Goal: Transaction & Acquisition: Purchase product/service

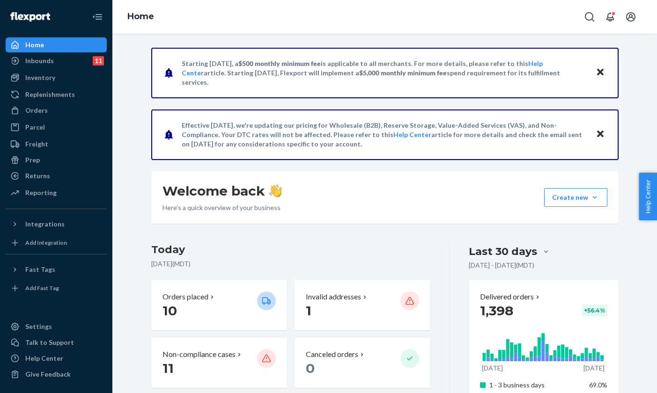
click at [597, 72] on icon "Close" at bounding box center [600, 72] width 7 height 11
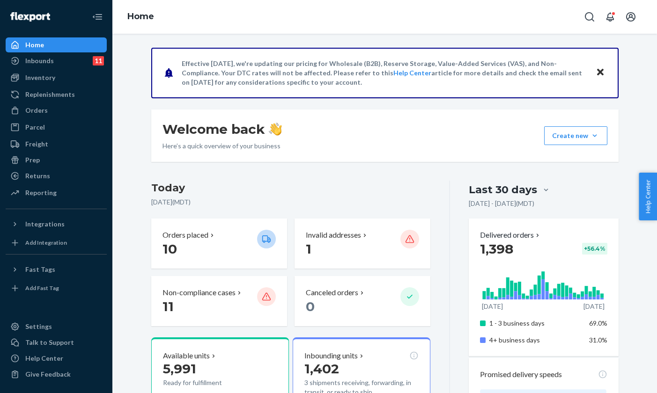
click at [597, 71] on icon "Close" at bounding box center [600, 72] width 7 height 7
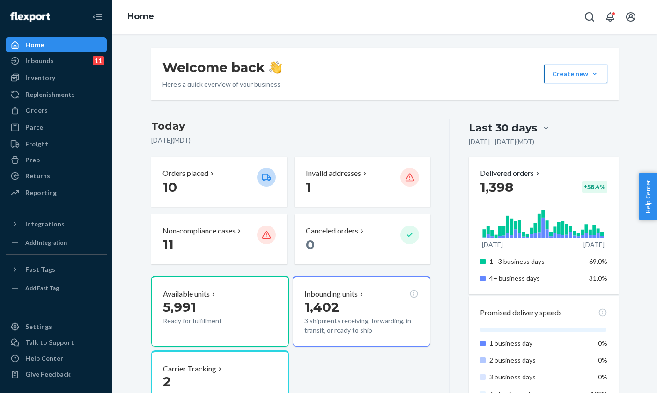
click at [577, 77] on button "Create new Create new inbound Create new order Create new product" at bounding box center [575, 74] width 63 height 19
click at [588, 117] on span "Create new order" at bounding box center [584, 116] width 60 height 7
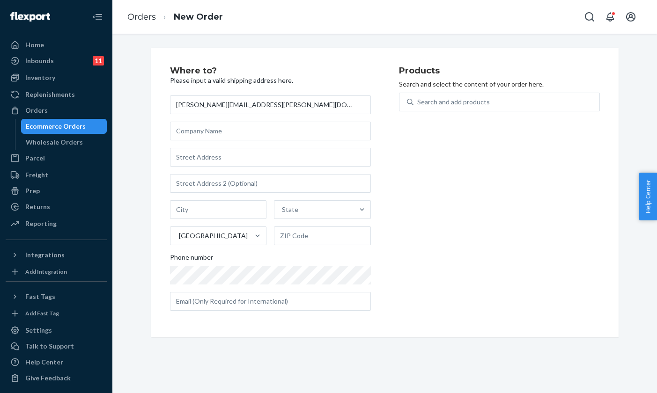
type input "[PERSON_NAME][EMAIL_ADDRESS][PERSON_NAME][DOMAIN_NAME]"
click at [220, 130] on input "text" at bounding box center [270, 131] width 201 height 19
paste input "[PERSON_NAME][EMAIL_ADDRESS][PERSON_NAME][DOMAIN_NAME]"
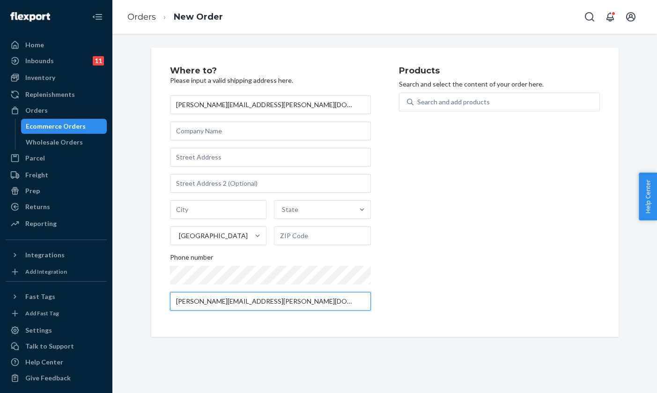
type input "[PERSON_NAME][EMAIL_ADDRESS][PERSON_NAME][DOMAIN_NAME]"
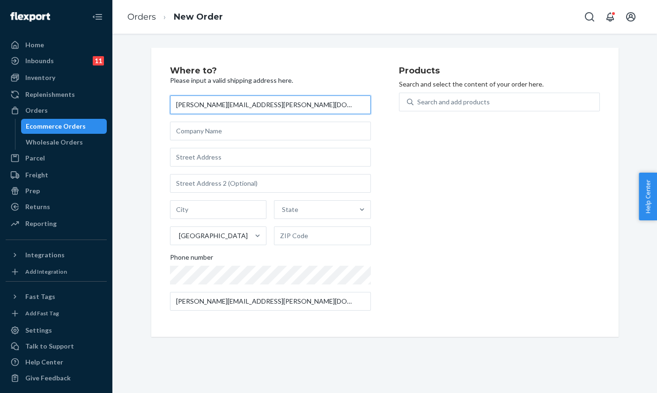
drag, startPoint x: 237, startPoint y: 108, endPoint x: 151, endPoint y: 99, distance: 86.2
click at [151, 99] on div "Where to? Please input a valid shipping address here. [PERSON_NAME][EMAIL_ADDRE…" at bounding box center [384, 192] width 467 height 289
type input "[PERSON_NAME]"
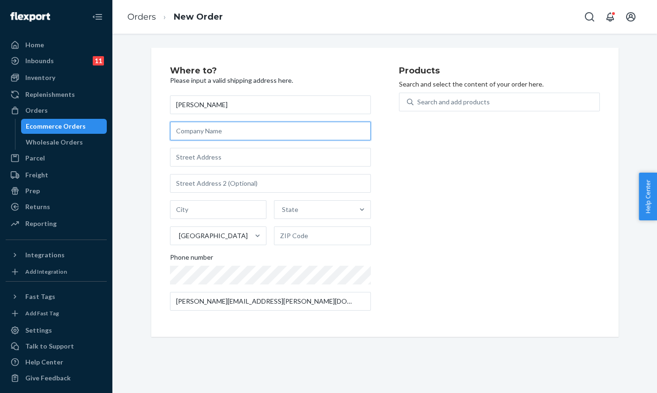
click at [188, 133] on input "text" at bounding box center [270, 131] width 201 height 19
type input "USU"
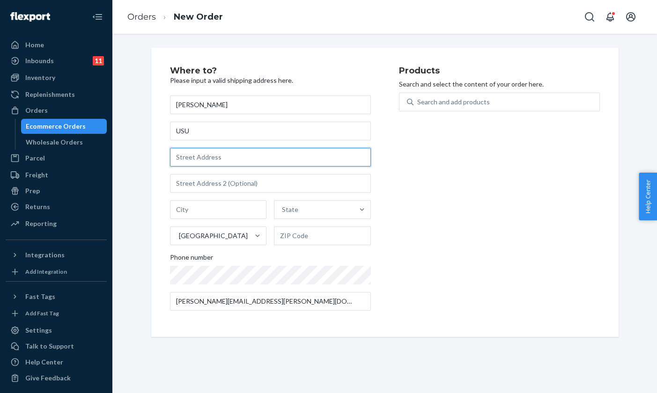
paste input "[STREET_ADDRESS]"
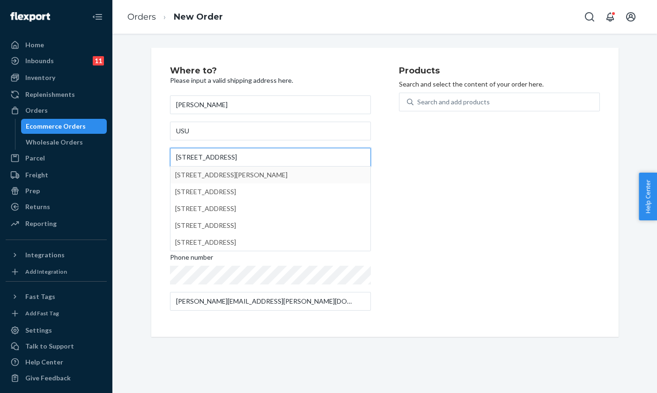
type input "[STREET_ADDRESS]"
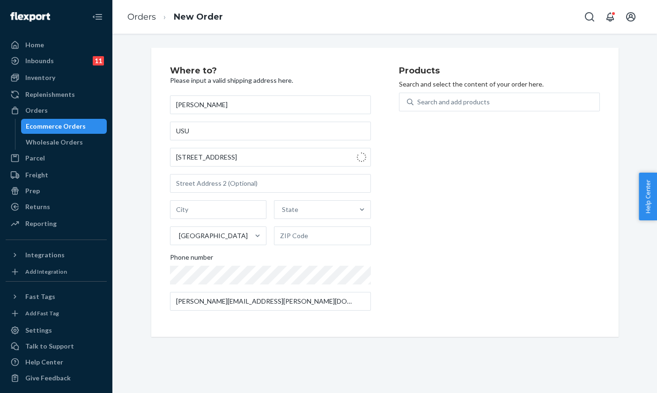
type input "[PERSON_NAME]"
type input "84321"
click at [441, 107] on div "Search and add products" at bounding box center [507, 102] width 186 height 17
click at [418, 107] on input "0 results available. Use Up and Down to choose options, press Enter to select t…" at bounding box center [417, 101] width 1 height 9
click at [445, 103] on div "Search and add products" at bounding box center [453, 101] width 73 height 9
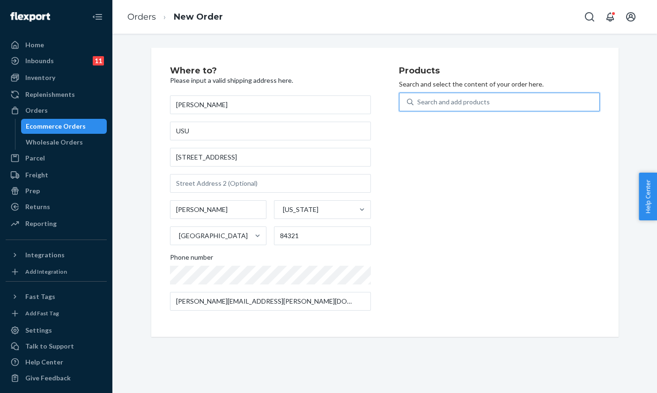
click at [418, 103] on input "0 results available. Use Up and Down to choose options, press Enter to select t…" at bounding box center [417, 101] width 1 height 9
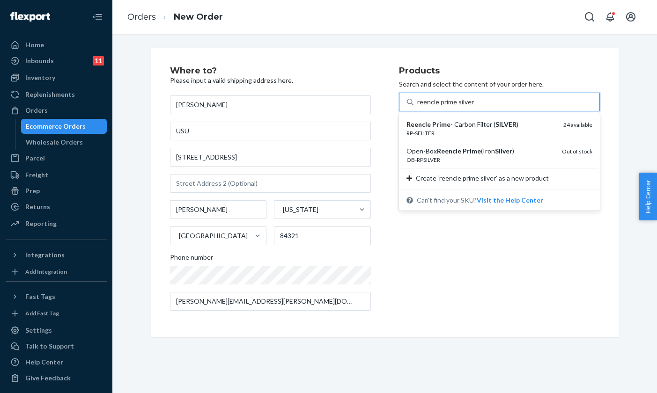
click at [438, 101] on input "reencle prime silver" at bounding box center [445, 101] width 57 height 9
drag, startPoint x: 438, startPoint y: 101, endPoint x: 407, endPoint y: 107, distance: 32.0
click at [407, 107] on div "reencle prime silver reencle prime silver" at bounding box center [499, 102] width 201 height 19
type input "prime silver"
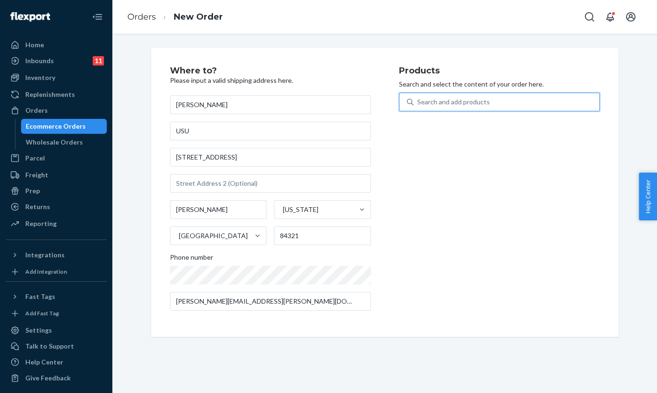
click at [459, 99] on div "Search and add products" at bounding box center [507, 102] width 186 height 17
click at [418, 99] on input "0 results available. Select is focused ,type to refine list, press Down to open…" at bounding box center [417, 101] width 1 height 9
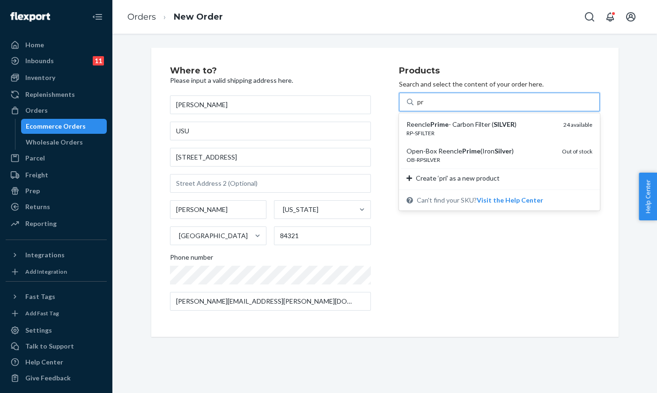
type input "p"
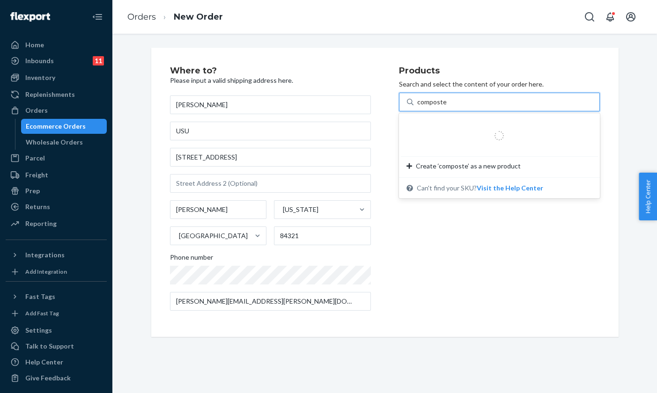
type input "composter"
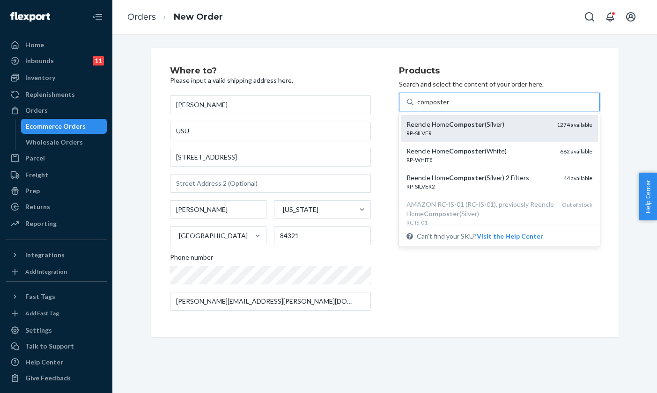
click at [469, 124] on em "Composter" at bounding box center [467, 124] width 36 height 8
click at [449, 107] on input "composter" at bounding box center [433, 101] width 32 height 9
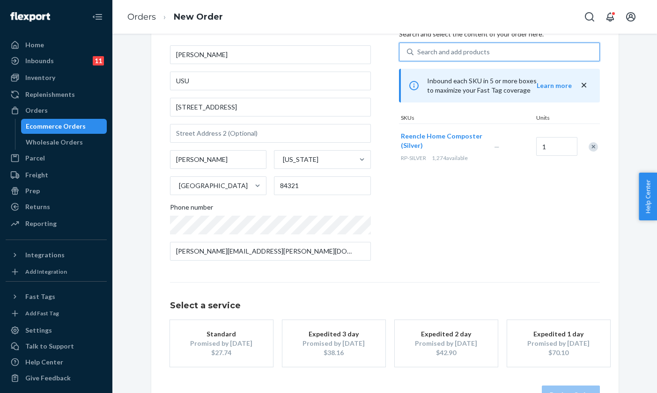
scroll to position [51, 0]
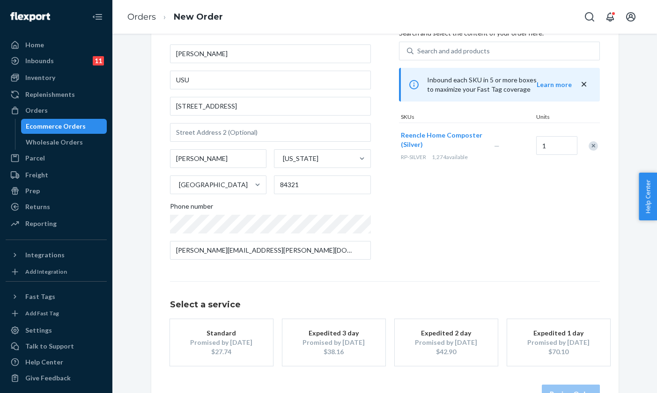
click at [227, 345] on div "Promised by [DATE]" at bounding box center [221, 342] width 75 height 9
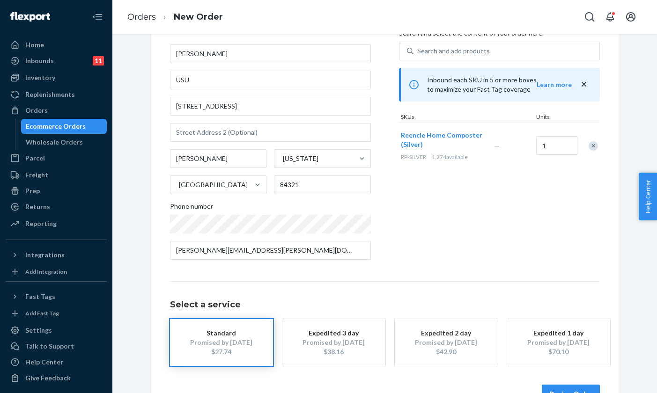
scroll to position [80, 0]
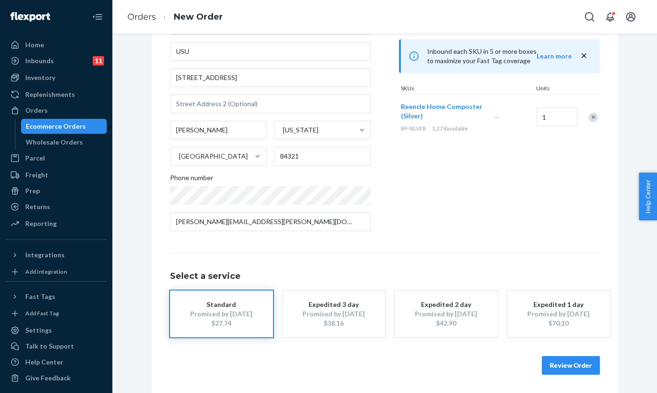
click at [555, 369] on button "Review Order" at bounding box center [571, 365] width 58 height 19
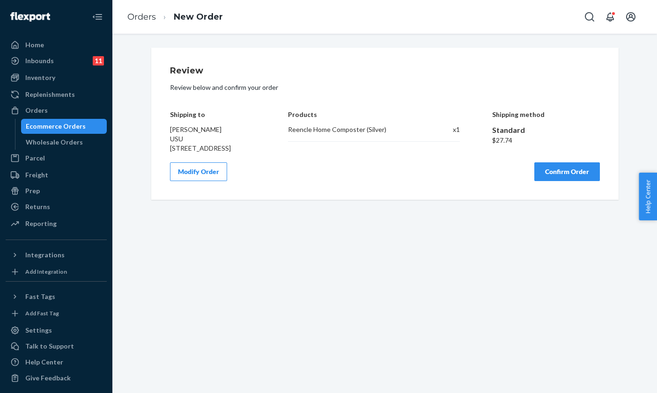
scroll to position [0, 0]
click at [559, 181] on button "Confirm Order" at bounding box center [567, 172] width 66 height 19
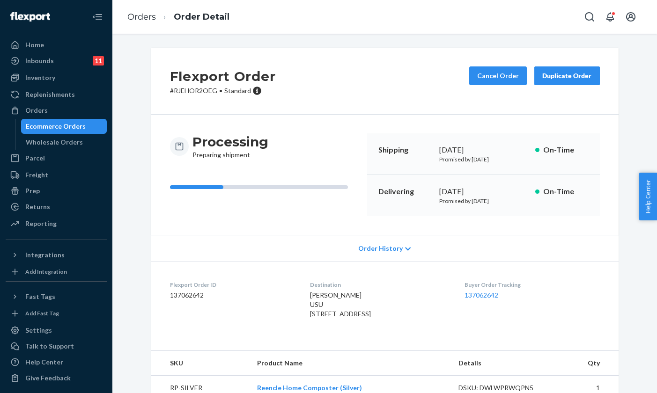
click at [64, 121] on div "Ecommerce Orders" at bounding box center [64, 126] width 84 height 13
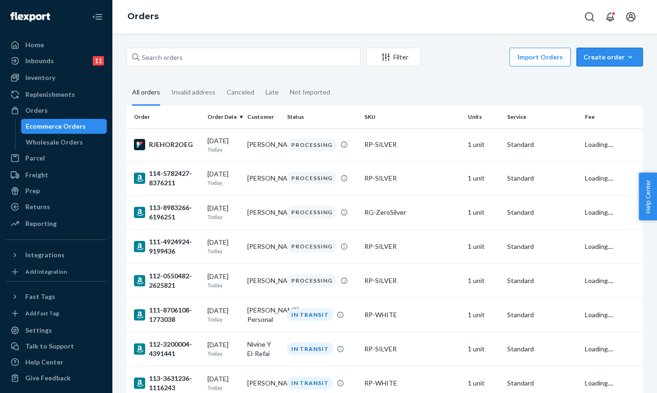
click at [626, 55] on icon "button" at bounding box center [630, 56] width 9 height 9
click at [599, 78] on span "Ecommerce order" at bounding box center [615, 79] width 58 height 7
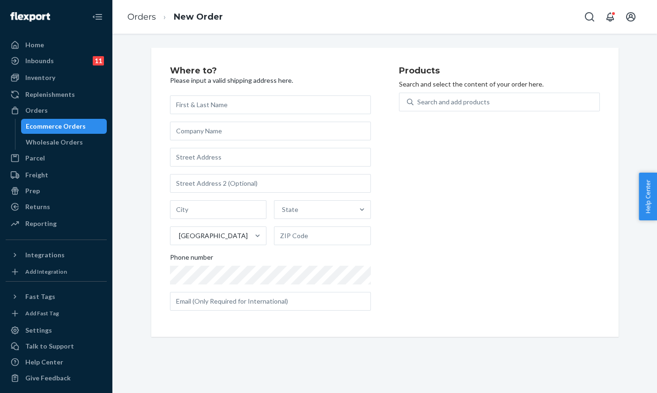
type input "[URL][DOMAIN_NAME]"
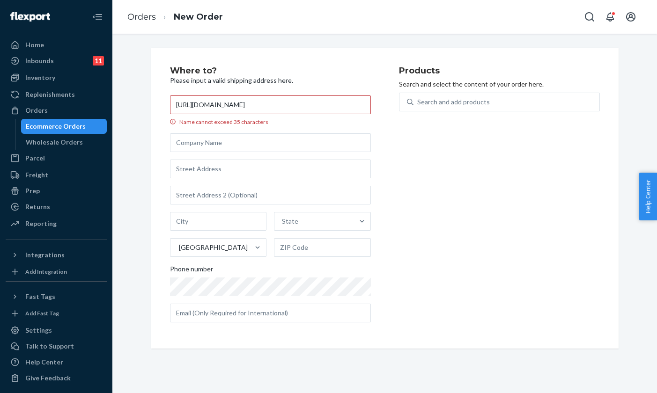
drag, startPoint x: 337, startPoint y: 104, endPoint x: 147, endPoint y: 98, distance: 190.2
click at [147, 98] on div "Where to? Please input a valid shipping address here. [URL][DOMAIN_NAME] Name c…" at bounding box center [385, 198] width 482 height 301
paste input "[PERSON_NAME]"
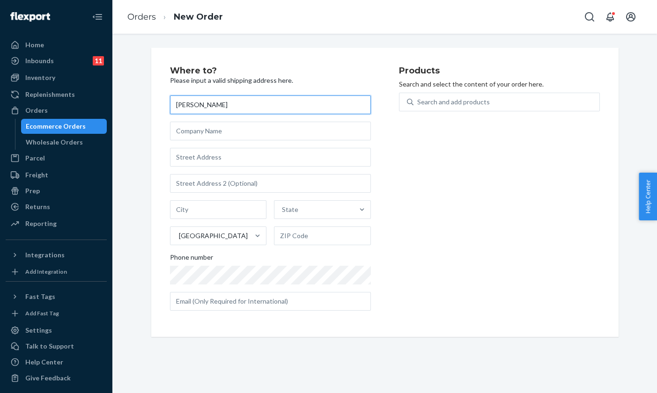
type input "[PERSON_NAME]"
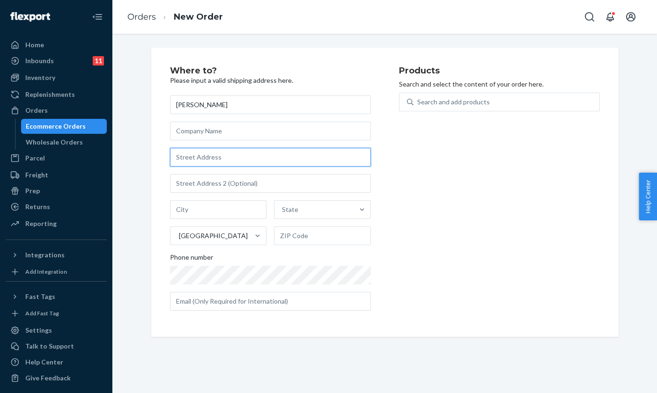
click at [194, 156] on input "text" at bounding box center [270, 157] width 201 height 19
paste input "[STREET_ADDRESS][PERSON_NAME]"
type input "[STREET_ADDRESS][PERSON_NAME]"
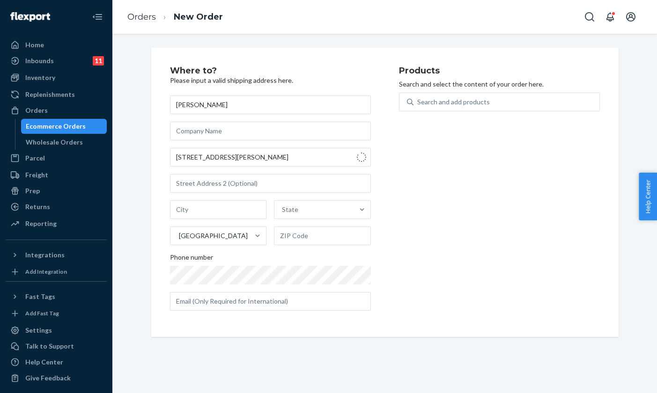
type input "Oakton"
type input "22124"
click at [211, 301] on input "text" at bounding box center [270, 301] width 201 height 19
click at [212, 300] on input "text" at bounding box center [270, 301] width 201 height 19
paste input "[EMAIL_ADDRESS][DOMAIN_NAME]"
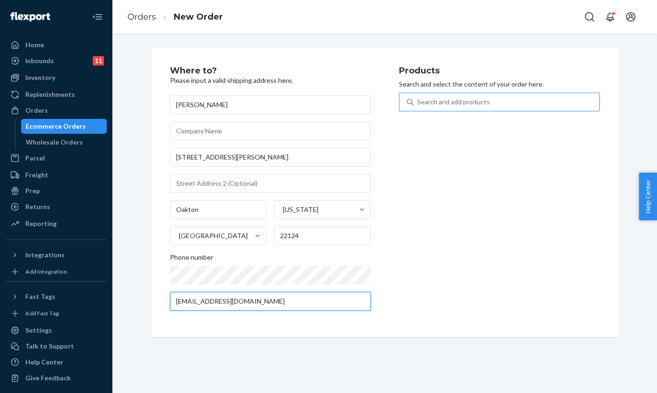
type input "[EMAIL_ADDRESS][DOMAIN_NAME]"
click at [449, 105] on div "Search and add products" at bounding box center [453, 101] width 73 height 9
click at [418, 105] on input "0 results available. Use Up and Down to choose options, press Enter to select t…" at bounding box center [417, 101] width 1 height 9
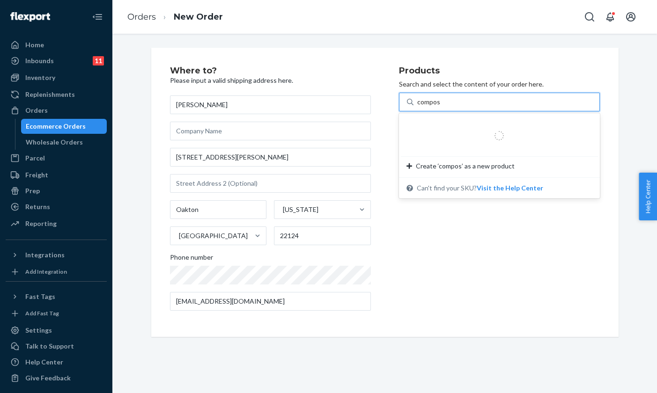
type input "composter"
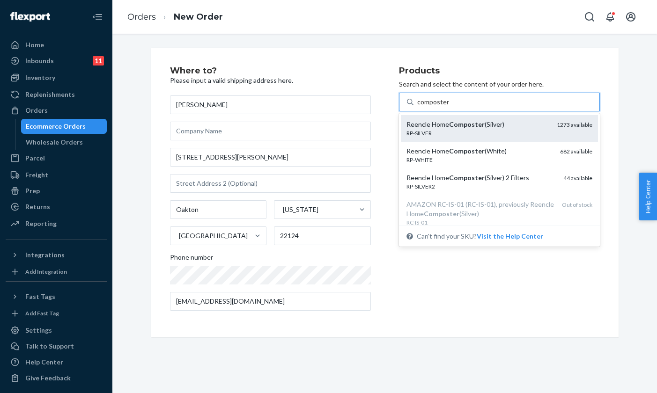
click at [451, 122] on em "Composter" at bounding box center [467, 124] width 36 height 8
click at [449, 107] on input "composter" at bounding box center [433, 101] width 32 height 9
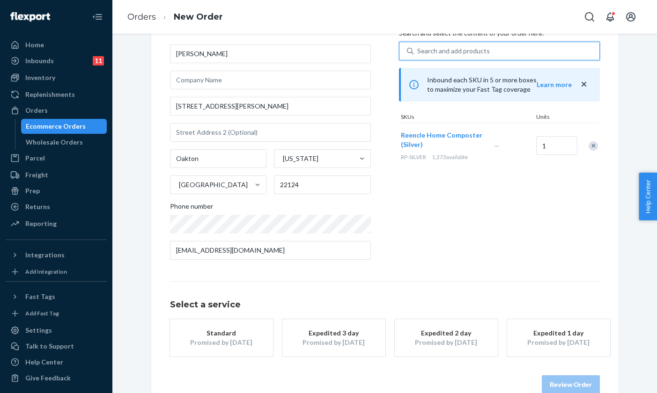
scroll to position [62, 0]
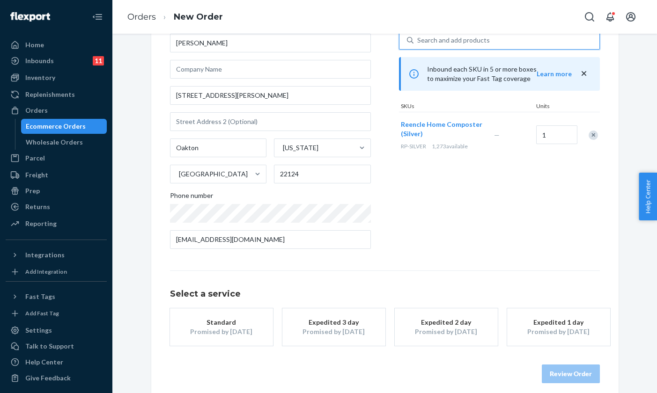
click at [236, 321] on div "Standard" at bounding box center [221, 322] width 75 height 9
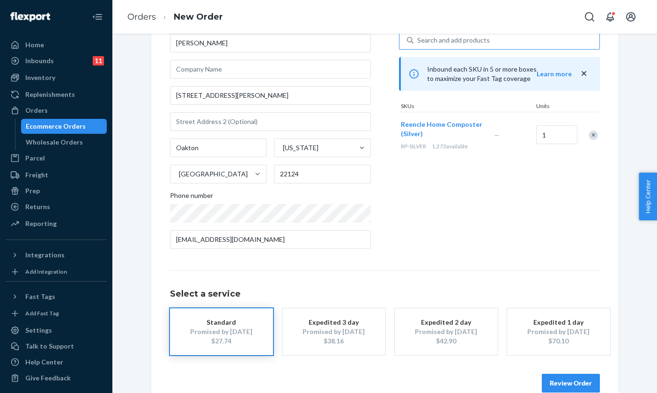
scroll to position [80, 0]
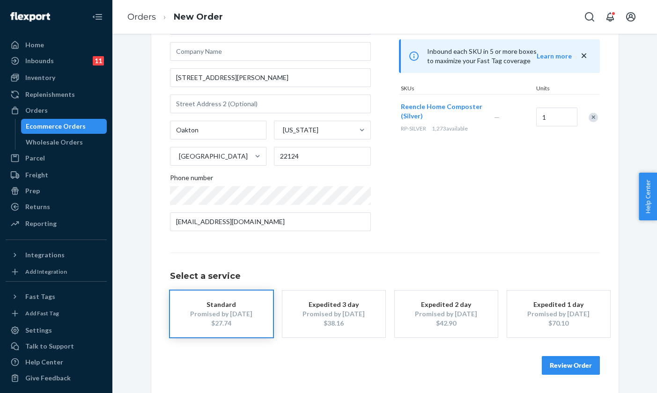
click at [571, 365] on button "Review Order" at bounding box center [571, 365] width 58 height 19
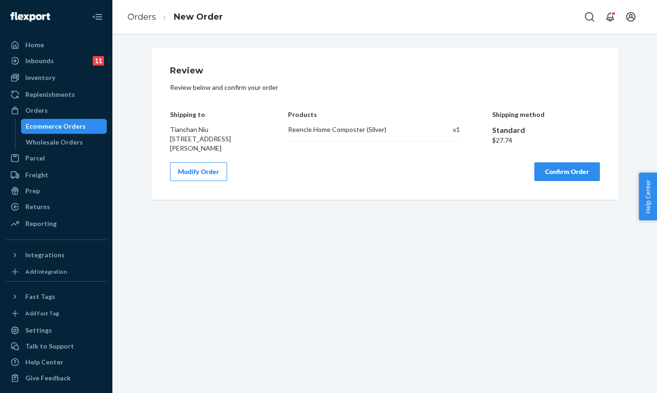
scroll to position [0, 0]
click at [578, 170] on button "Confirm Order" at bounding box center [567, 172] width 66 height 19
